Goal: Information Seeking & Learning: Learn about a topic

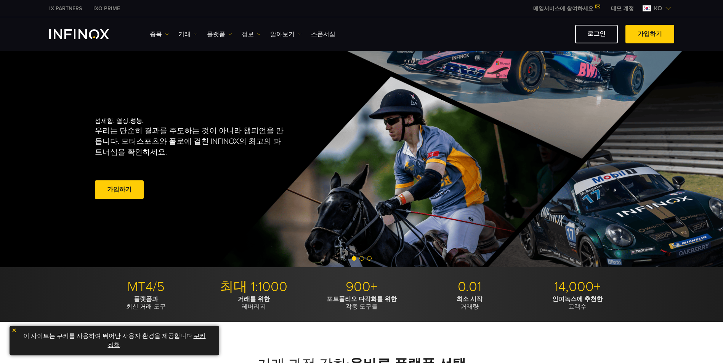
click at [248, 38] on link "정보" at bounding box center [251, 34] width 19 height 9
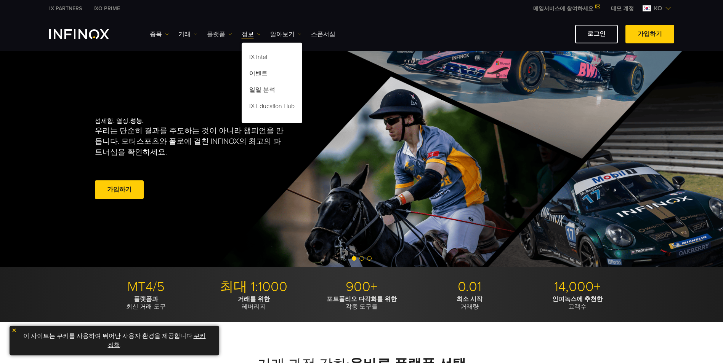
click at [220, 37] on link "플랫폼" at bounding box center [219, 34] width 25 height 9
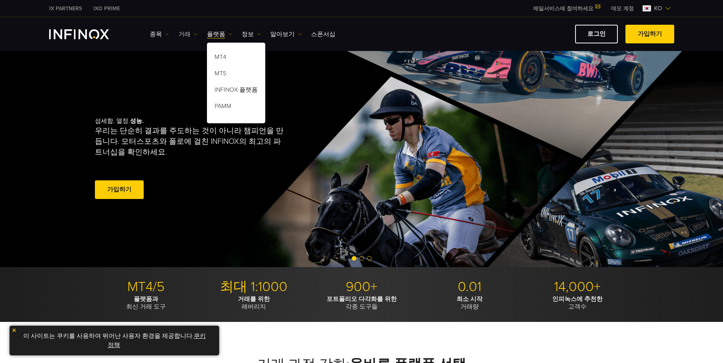
click at [187, 37] on link "거래" at bounding box center [187, 34] width 19 height 9
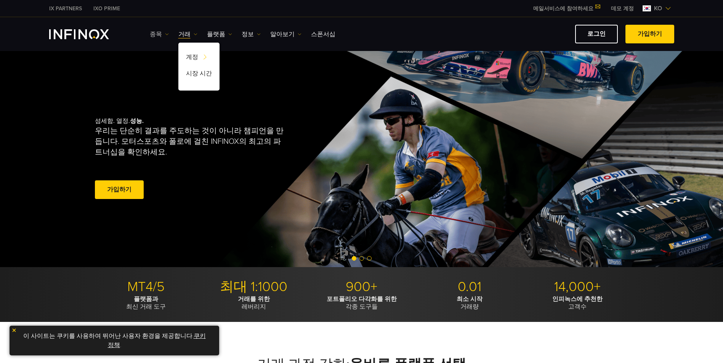
click at [157, 33] on link "종목" at bounding box center [159, 34] width 19 height 9
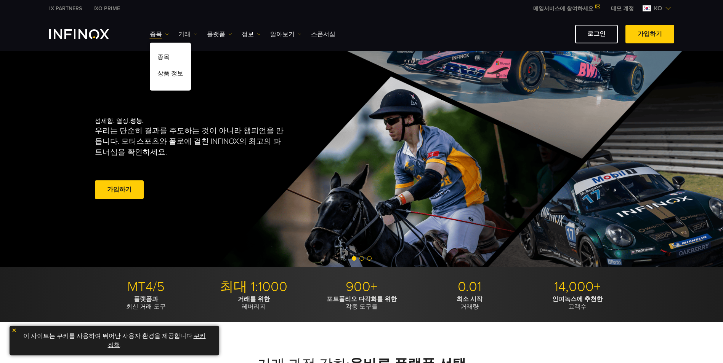
click at [194, 32] on img at bounding box center [196, 34] width 4 height 4
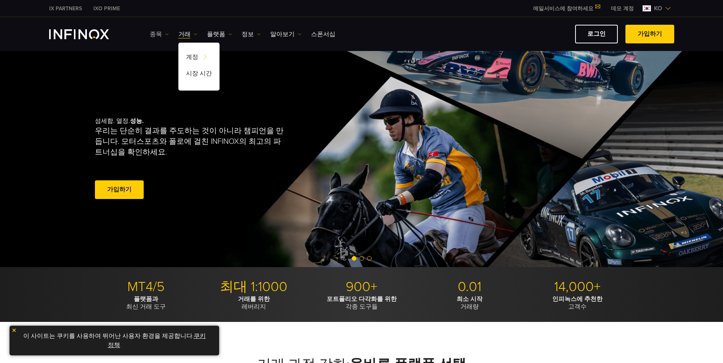
click at [159, 30] on link "종목" at bounding box center [159, 34] width 19 height 9
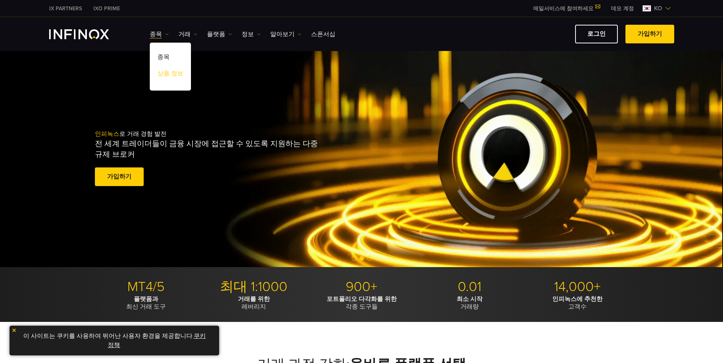
click at [173, 70] on link "상품 정보" at bounding box center [170, 75] width 41 height 16
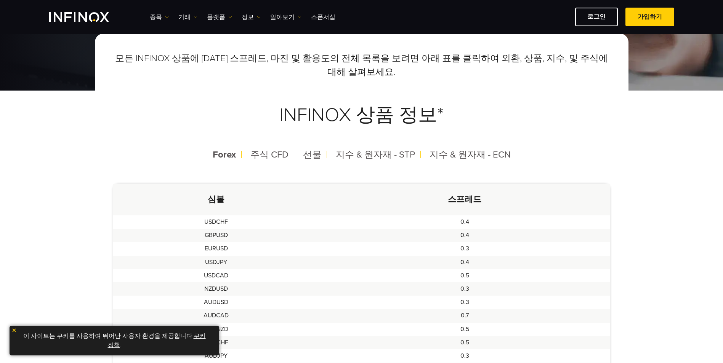
scroll to position [38, 0]
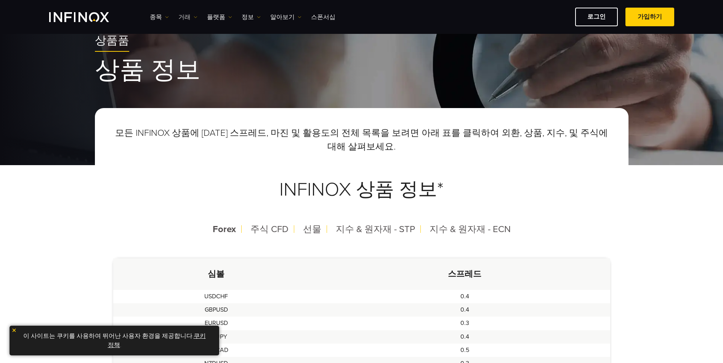
click at [185, 14] on link "거래" at bounding box center [187, 17] width 19 height 9
click at [213, 16] on link "플랫폼" at bounding box center [219, 17] width 25 height 9
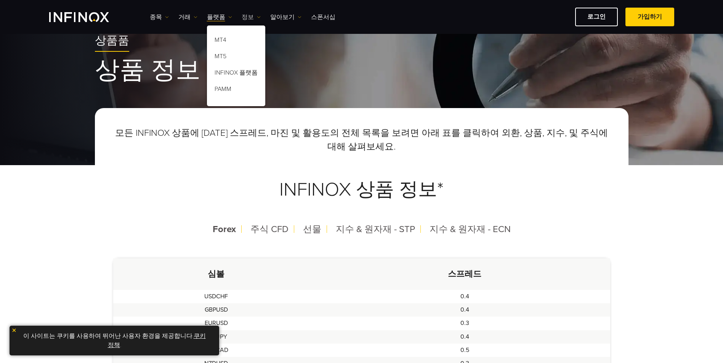
click at [246, 16] on link "정보" at bounding box center [251, 17] width 19 height 9
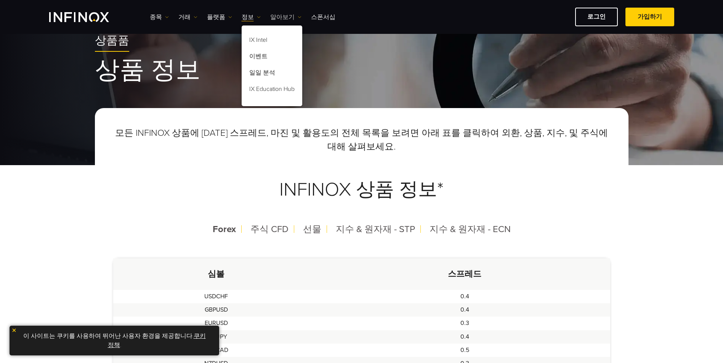
click at [270, 19] on link "알아보기" at bounding box center [285, 17] width 31 height 9
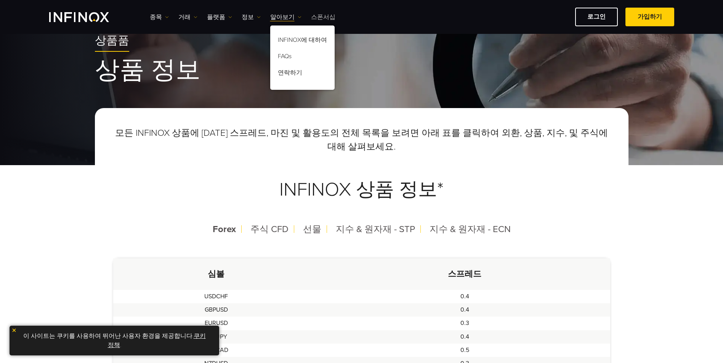
click at [325, 18] on link "스폰서십" at bounding box center [323, 17] width 24 height 9
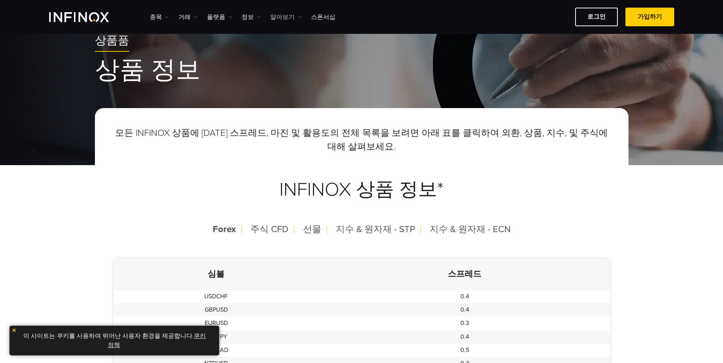
click at [270, 17] on link "알아보기" at bounding box center [285, 17] width 31 height 9
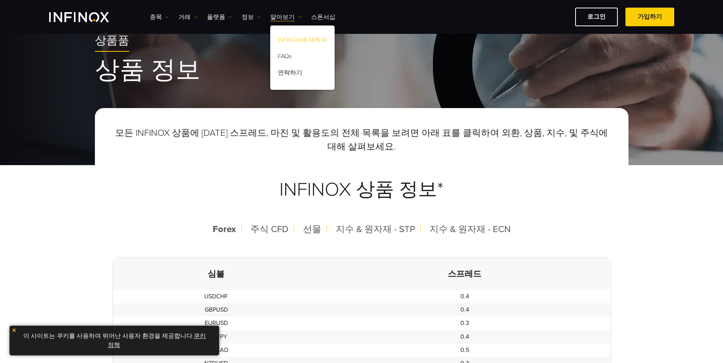
click at [293, 37] on link "INFINOX에 대하여" at bounding box center [302, 41] width 64 height 16
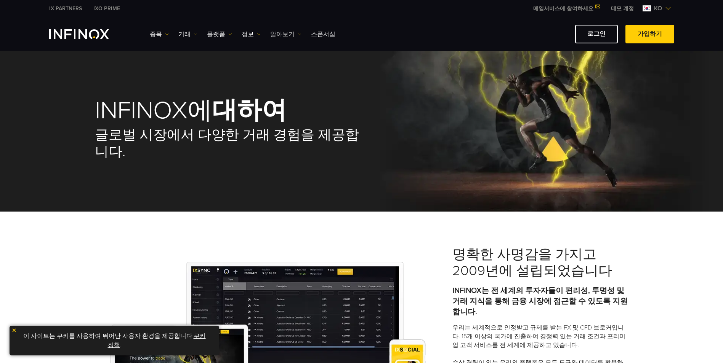
click at [278, 34] on link "알아보기" at bounding box center [285, 34] width 31 height 9
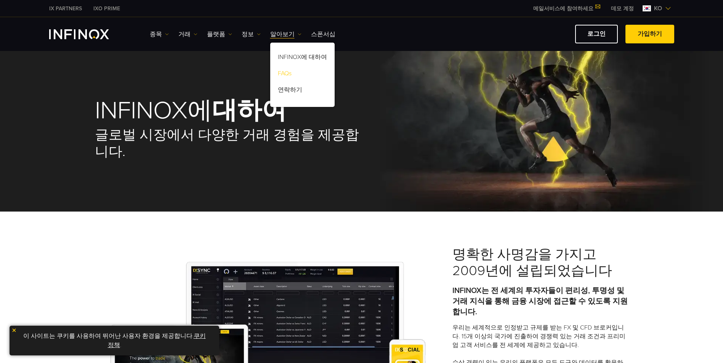
click at [286, 75] on link "FAQs" at bounding box center [302, 75] width 64 height 16
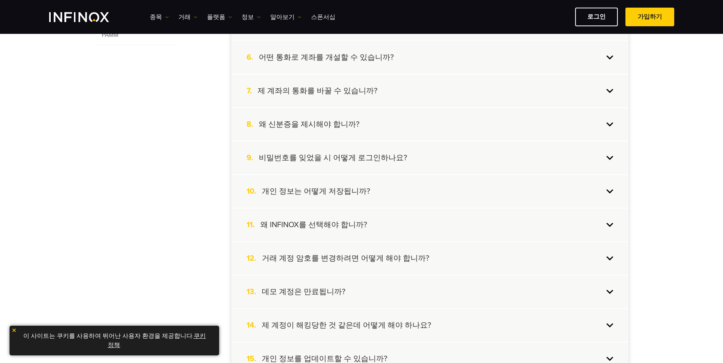
scroll to position [495, 0]
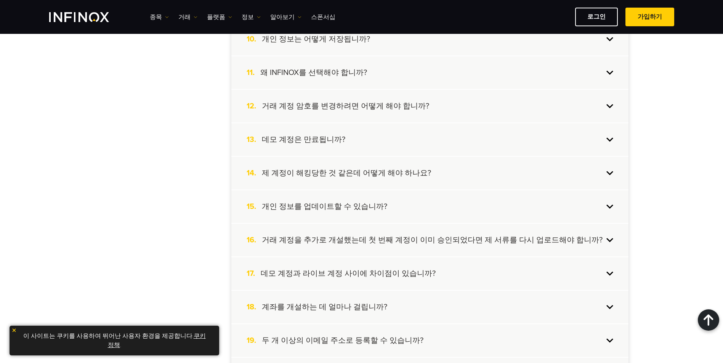
click at [462, 144] on div "13. 데모 계정은 만료됩니까?" at bounding box center [429, 139] width 397 height 33
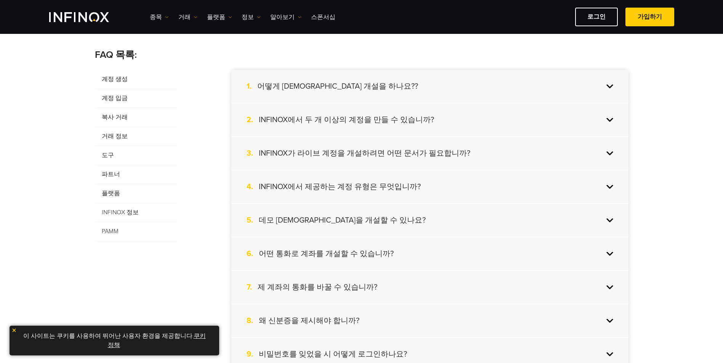
scroll to position [190, 0]
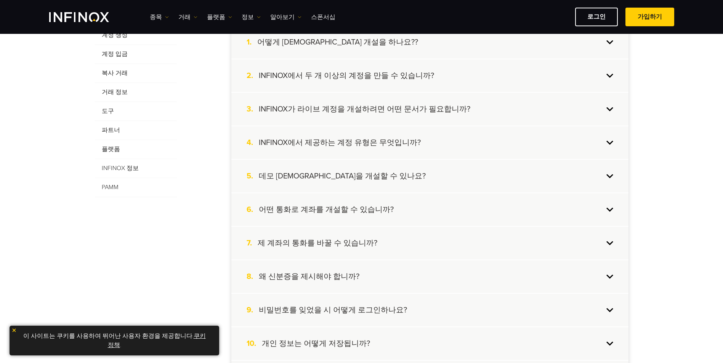
click at [346, 212] on h4 "어떤 통화로 계좌를 개설할 수 있습니까?" at bounding box center [326, 210] width 135 height 10
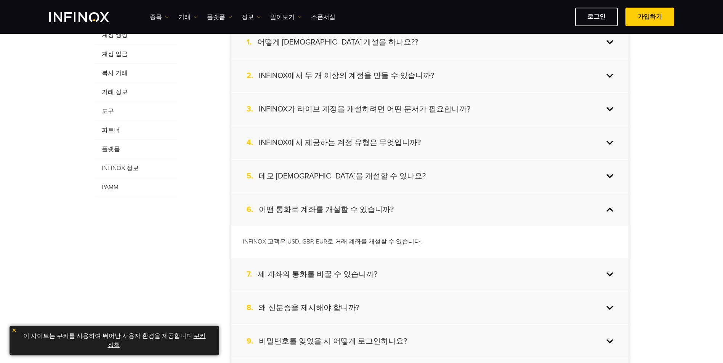
click at [342, 269] on div "7. 제 계좌의 통화를 바꿀 수 있습니까?" at bounding box center [429, 274] width 397 height 33
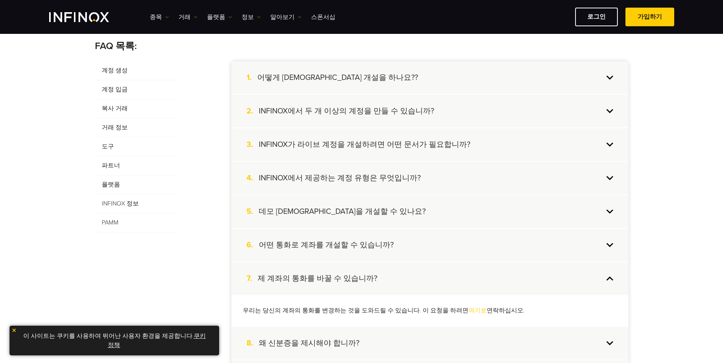
scroll to position [114, 0]
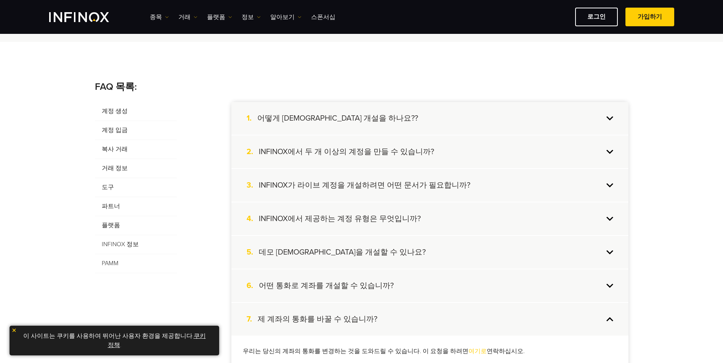
click at [122, 133] on span "계정 입금" at bounding box center [136, 130] width 82 height 19
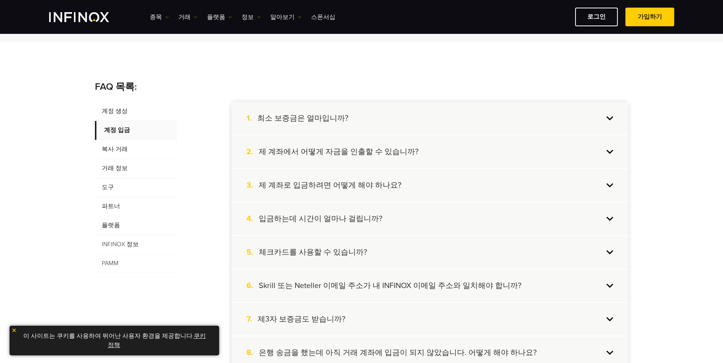
click at [437, 107] on div "1. 최소 보증금은 얼마입니까?" at bounding box center [429, 118] width 397 height 33
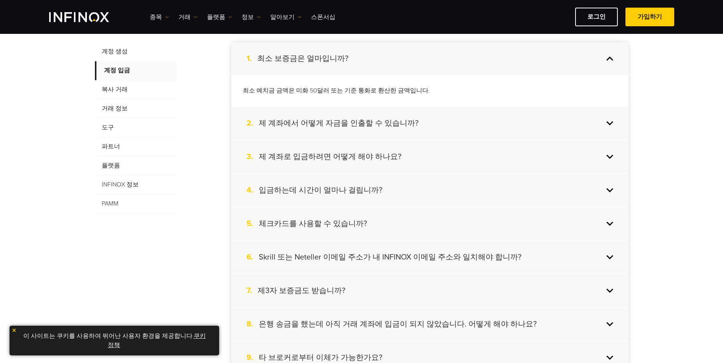
scroll to position [229, 0]
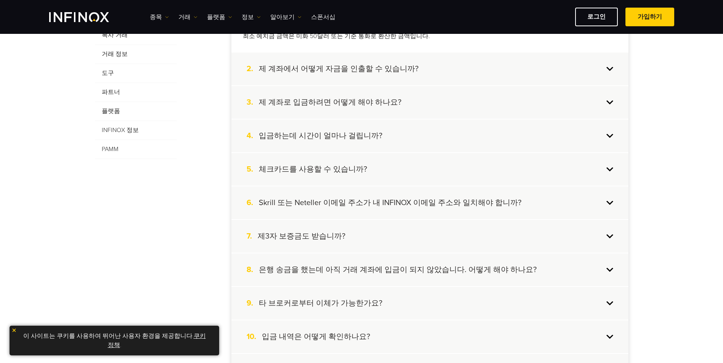
click at [440, 141] on div "4. 입금하는데 시간이 얼마나 걸립니까?" at bounding box center [429, 136] width 397 height 33
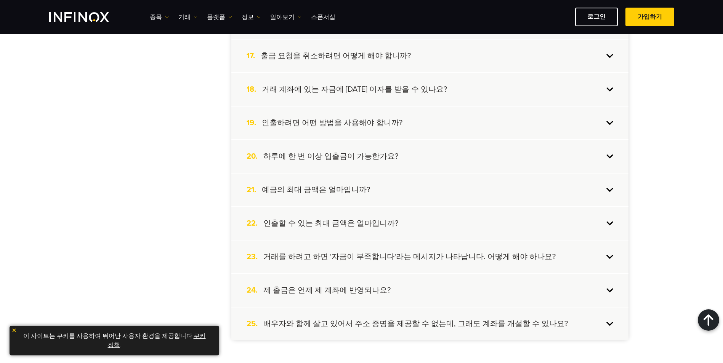
scroll to position [762, 0]
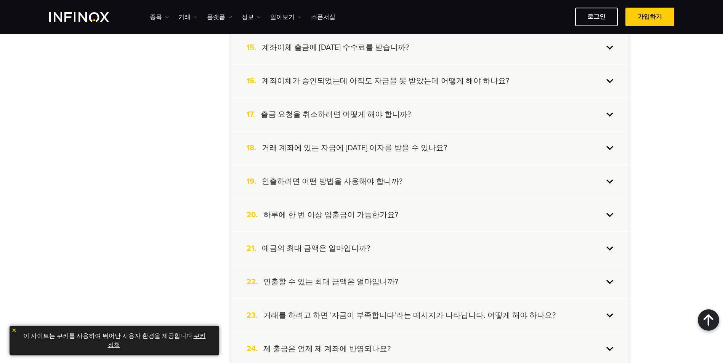
click at [403, 156] on div "18. 거래 계좌에 있는 자금에 대한 이자를 받을 수 있나요?" at bounding box center [429, 148] width 397 height 33
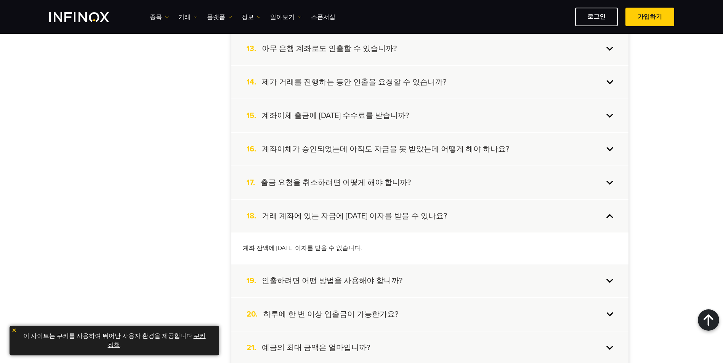
scroll to position [540, 0]
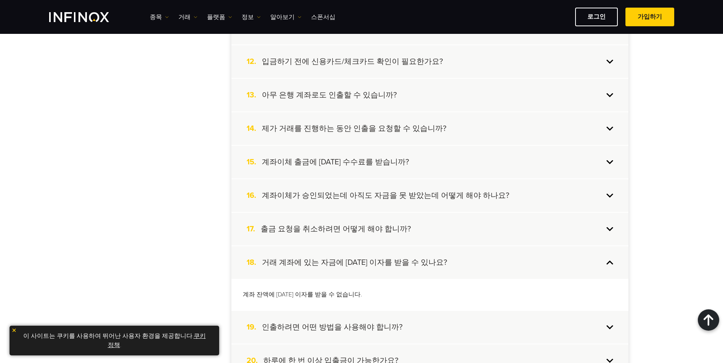
click at [413, 199] on h4 "계좌이체가 승인되었는데 아직도 자금을 못 받았는데 어떻게 해야 하나요?" at bounding box center [385, 196] width 247 height 10
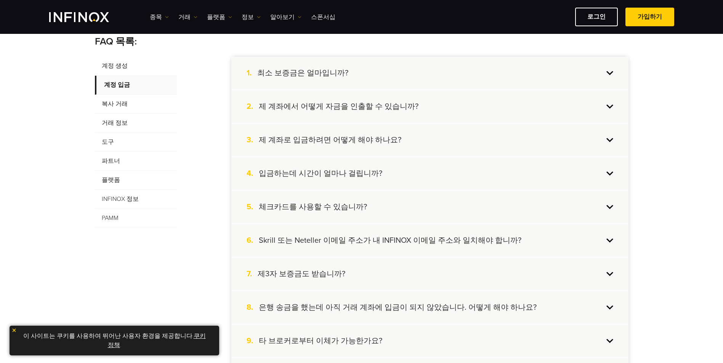
scroll to position [159, 0]
click at [409, 175] on div "4. 입금하는데 시간이 얼마나 걸립니까?" at bounding box center [429, 174] width 397 height 33
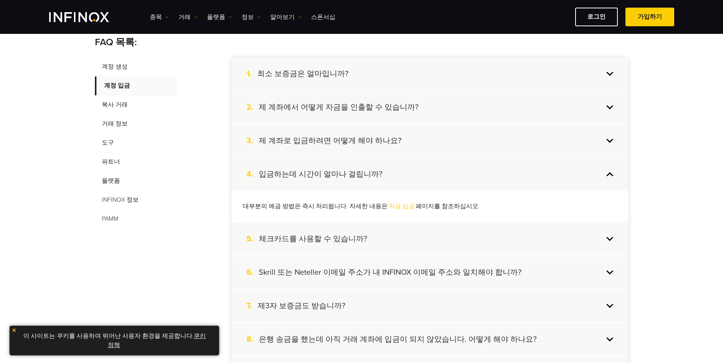
click at [380, 114] on div "2. 제 계좌에서 어떻게 자금을 인출할 수 있습니까?" at bounding box center [429, 107] width 397 height 33
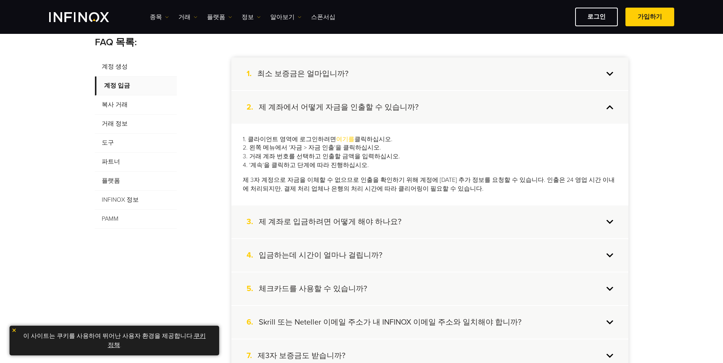
click at [342, 226] on h4 "제 계좌로 입금하려면 어떻게 해야 하나요?" at bounding box center [330, 222] width 142 height 10
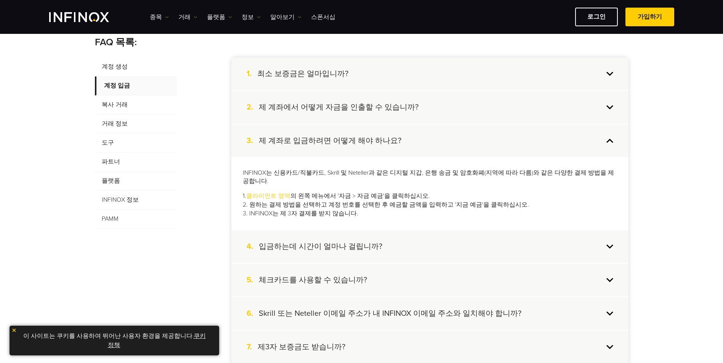
click at [342, 242] on h4 "입금하는데 시간이 얼마나 걸립니까?" at bounding box center [320, 247] width 123 height 10
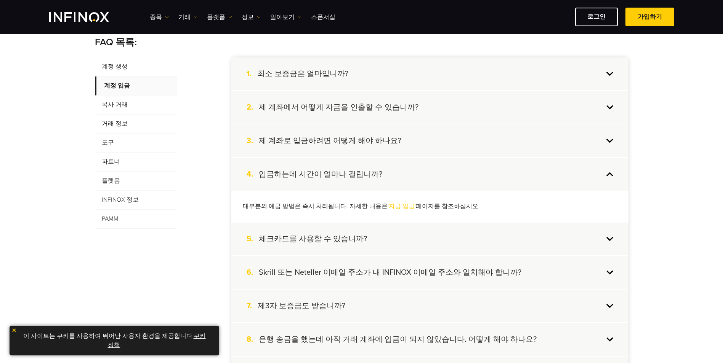
click at [124, 104] on span "복사 거래" at bounding box center [136, 105] width 82 height 19
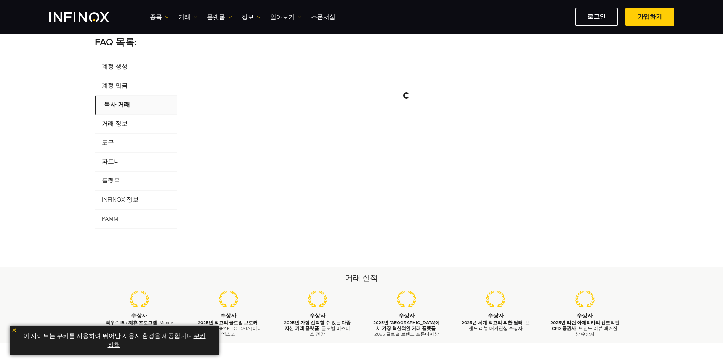
click at [129, 123] on span "거래 정보" at bounding box center [136, 124] width 82 height 19
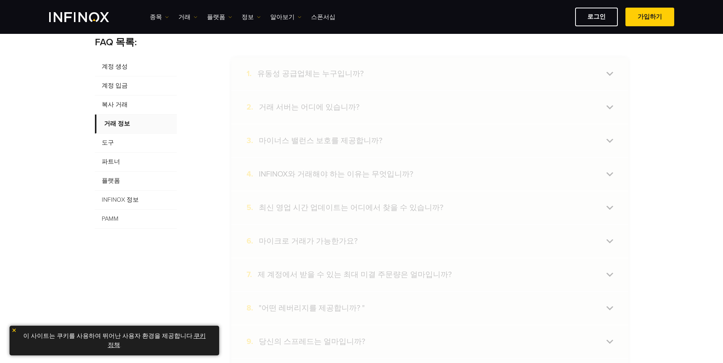
click at [128, 125] on span "거래 정보" at bounding box center [136, 124] width 82 height 19
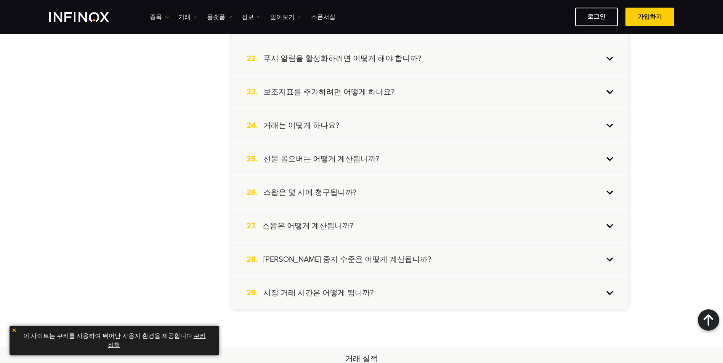
scroll to position [883, 0]
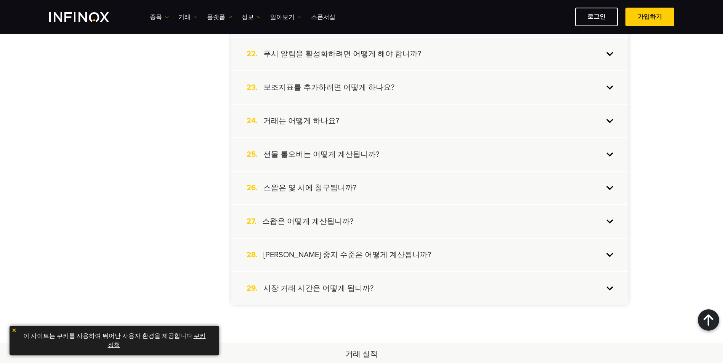
click at [371, 288] on div "29. 시장 거래 시간은 어떻게 됩니까?" at bounding box center [429, 288] width 397 height 33
